Goal: Entertainment & Leisure: Browse casually

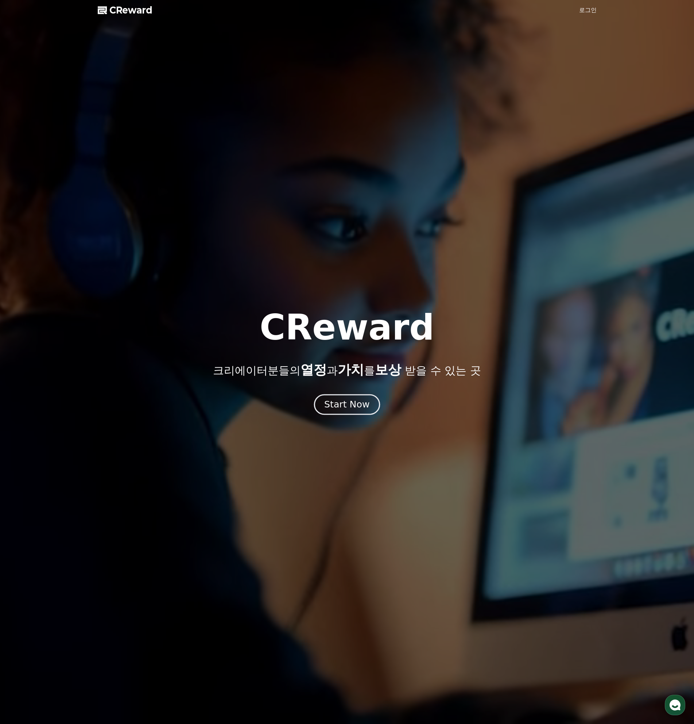
click at [350, 407] on div "Start Now" at bounding box center [346, 404] width 45 height 12
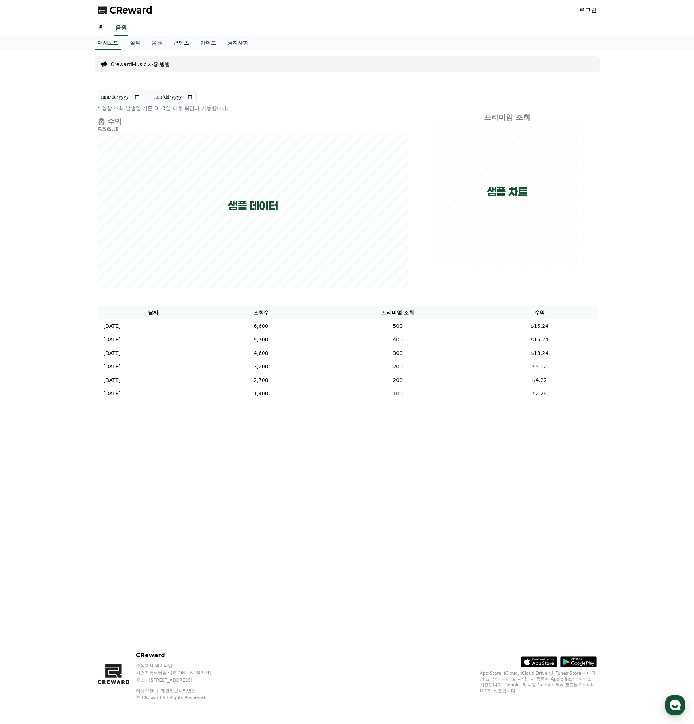
click at [181, 43] on link "콘텐츠" at bounding box center [181, 43] width 27 height 14
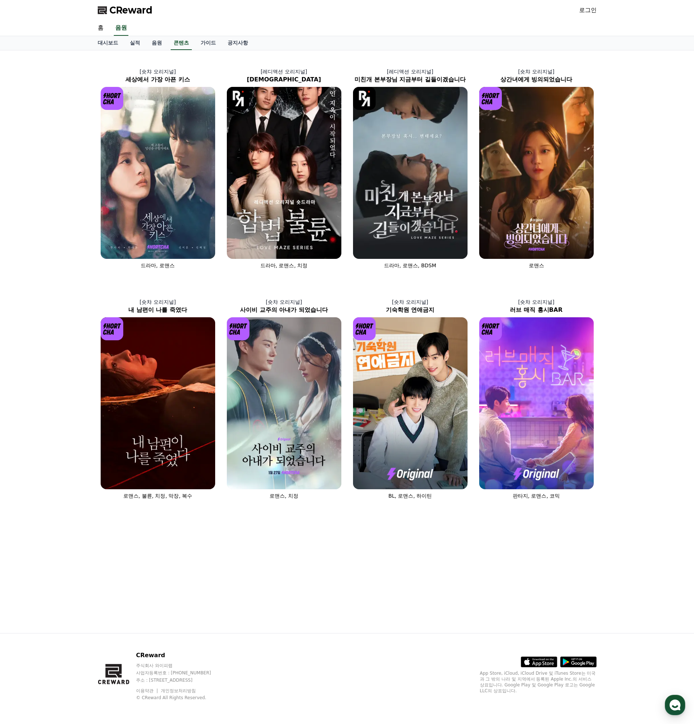
click at [639, 188] on div "[숏챠 오리지널] 세상에서 가장 아픈 키스 드라마, 로맨스 [레디액션 오리지널] 합법불륜 드라마, 로맨스, 치정 [레디액션 오리지널] 미친개 …" at bounding box center [347, 341] width 694 height 582
